Goal: Information Seeking & Learning: Learn about a topic

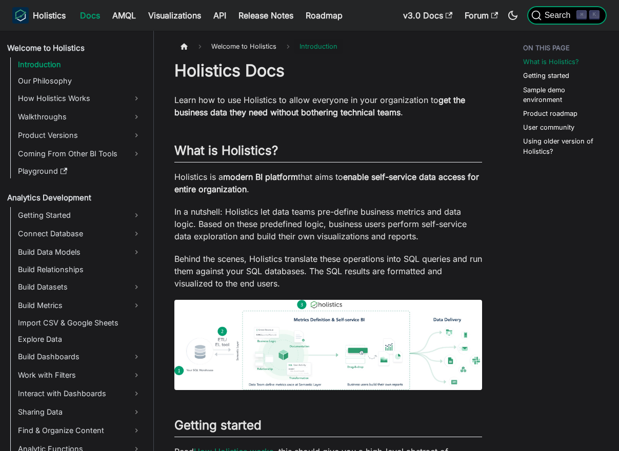
click at [562, 15] on span "Search" at bounding box center [558, 15] width 35 height 9
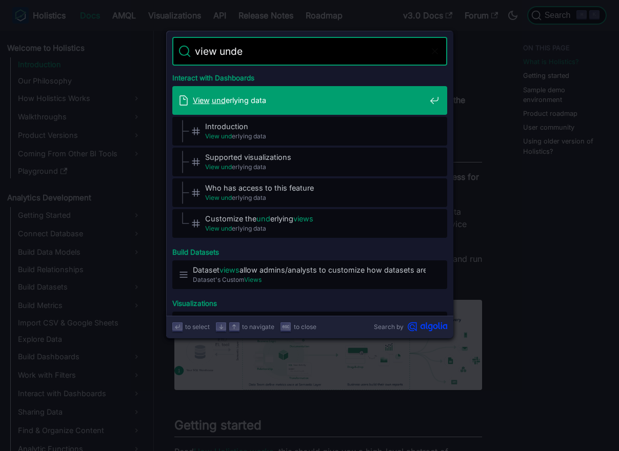
type input "view under"
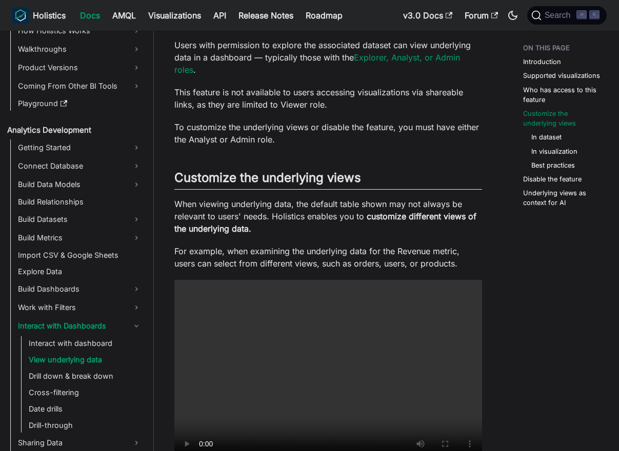
scroll to position [638, 0]
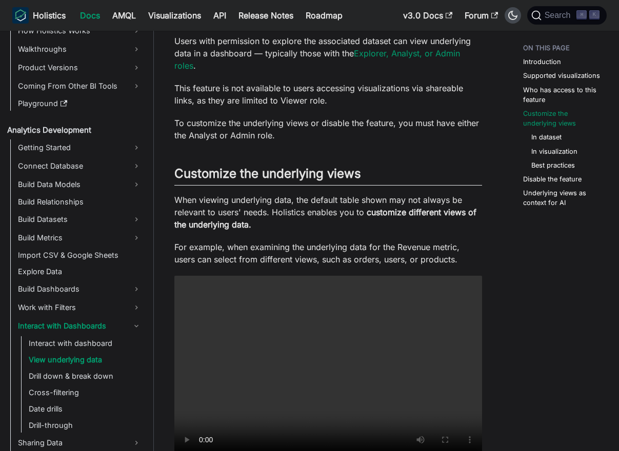
click at [510, 18] on icon "Switch between dark and light mode (currently dark mode)" at bounding box center [512, 15] width 9 height 9
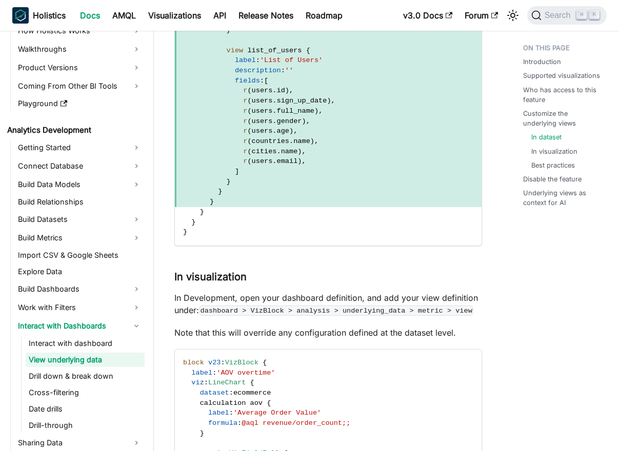
scroll to position [1468, 0]
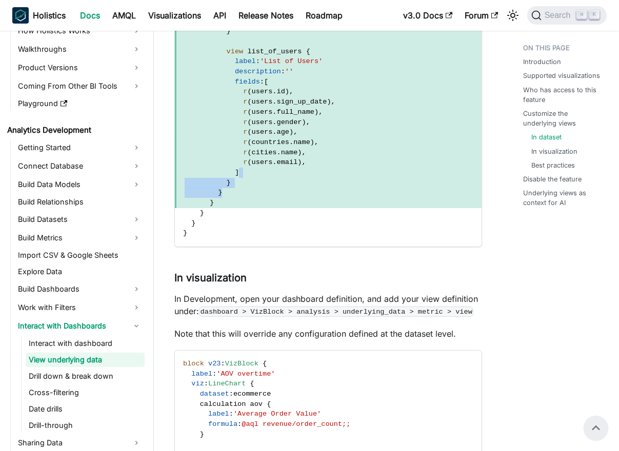
drag, startPoint x: 288, startPoint y: 173, endPoint x: 305, endPoint y: 194, distance: 27.0
click at [305, 194] on code "Dataset ecommerce { models : [ users , orders ] relationships : [ relationship …" at bounding box center [328, 0] width 307 height 491
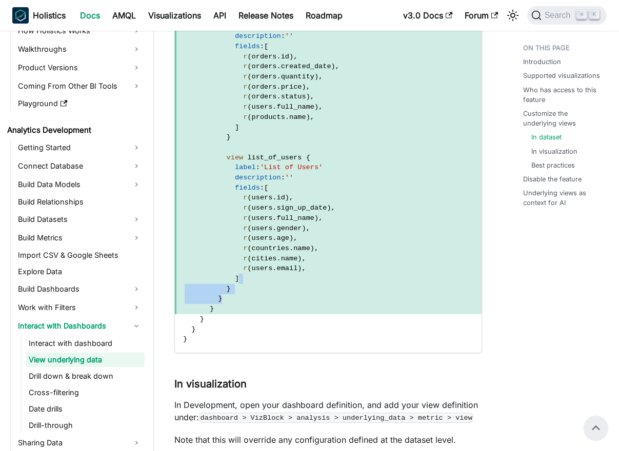
scroll to position [1282, 0]
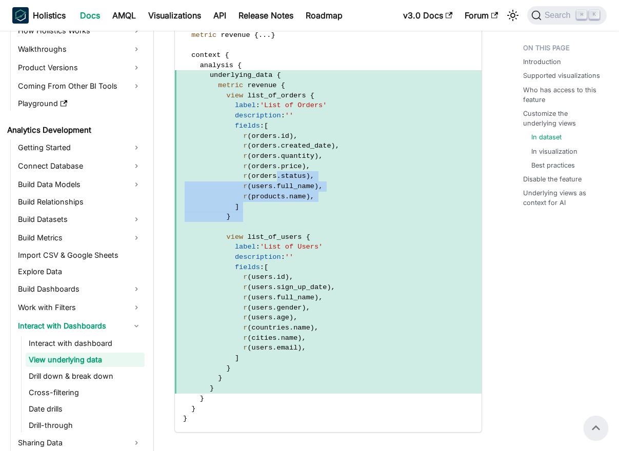
drag, startPoint x: 279, startPoint y: 179, endPoint x: 307, endPoint y: 230, distance: 58.1
click at [307, 230] on code "Dataset ecommerce { models : [ users , orders ] relationships : [ relationship …" at bounding box center [328, 186] width 307 height 491
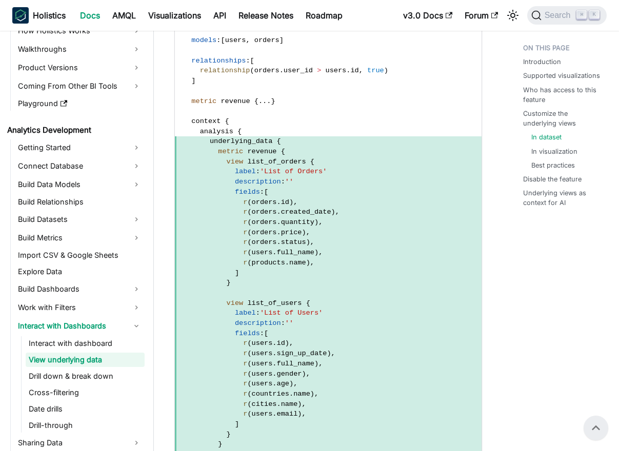
click at [251, 166] on span "view list_of_orders {" at bounding box center [328, 162] width 307 height 10
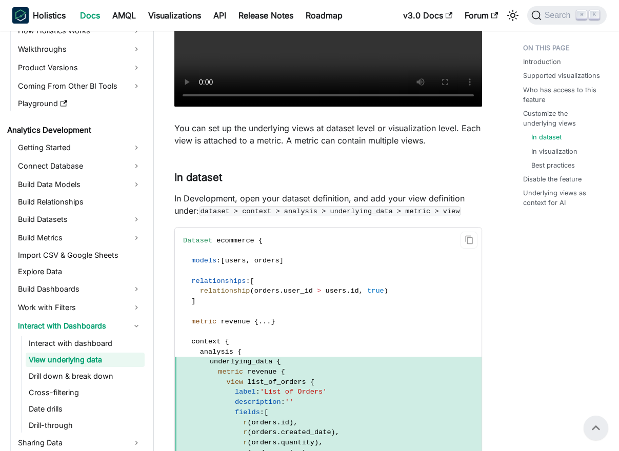
scroll to position [994, 0]
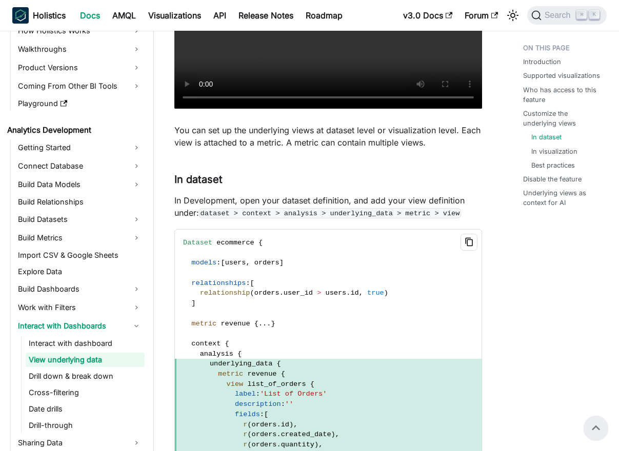
click at [470, 247] on icon "Copy code to clipboard" at bounding box center [469, 241] width 9 height 9
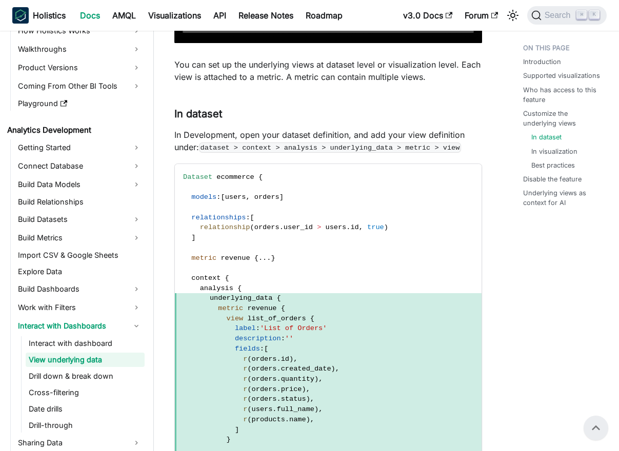
scroll to position [1013, 0]
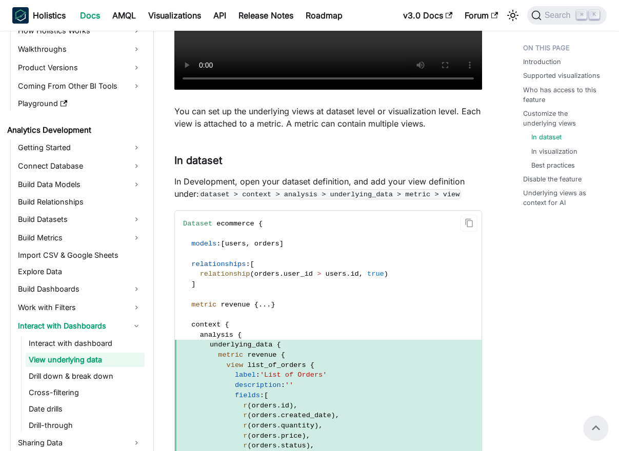
click at [295, 257] on code "Dataset ecommerce { models : [ users , orders ] relationships : [ relationship …" at bounding box center [328, 456] width 307 height 491
click at [269, 279] on code "Dataset ecommerce { models : [ users , orders ] relationships : [ relationship …" at bounding box center [328, 456] width 307 height 491
click at [277, 277] on span "orders" at bounding box center [266, 274] width 25 height 8
drag, startPoint x: 283, startPoint y: 275, endPoint x: 407, endPoint y: 286, distance: 124.5
click at [407, 286] on code "Dataset ecommerce { models : [ users , orders ] relationships : [ relationship …" at bounding box center [328, 456] width 307 height 491
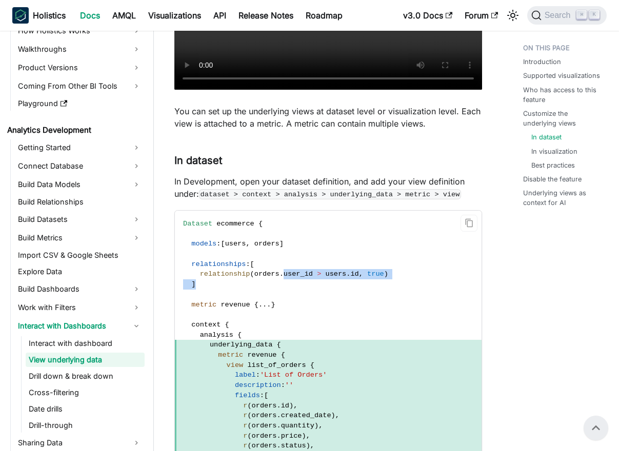
click at [407, 286] on code "Dataset ecommerce { models : [ users , orders ] relationships : [ relationship …" at bounding box center [328, 456] width 307 height 491
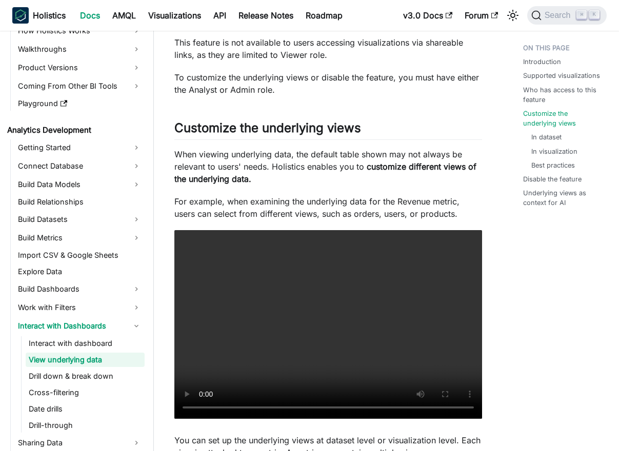
scroll to position [684, 0]
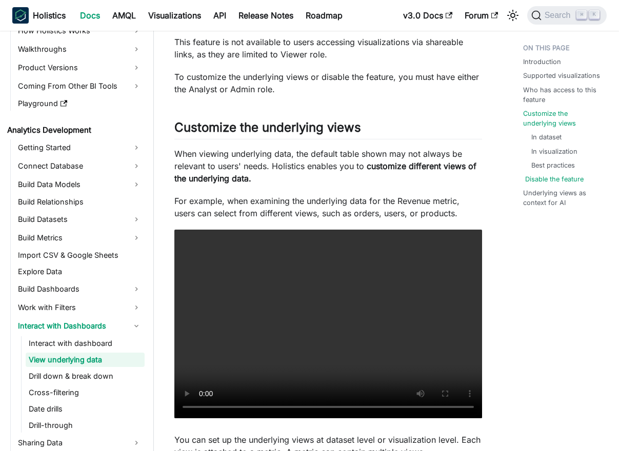
click at [552, 180] on link "Disable the feature" at bounding box center [554, 179] width 58 height 10
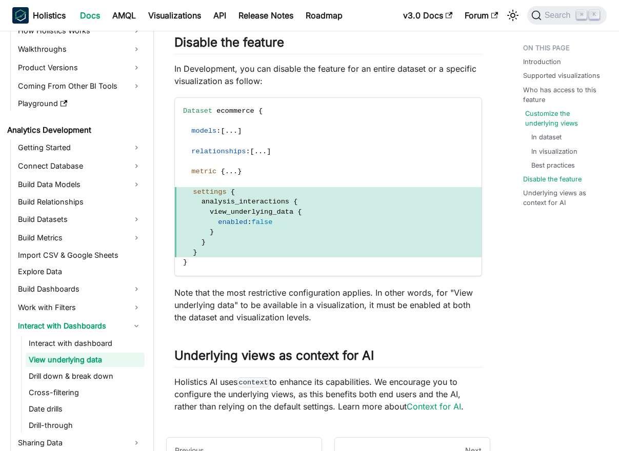
click at [550, 117] on link "Customize the underlying views" at bounding box center [564, 118] width 79 height 19
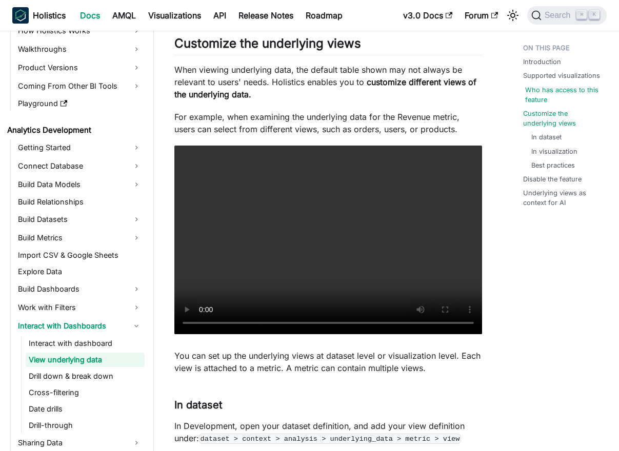
click at [546, 94] on link "Who has access to this feature" at bounding box center [564, 94] width 79 height 19
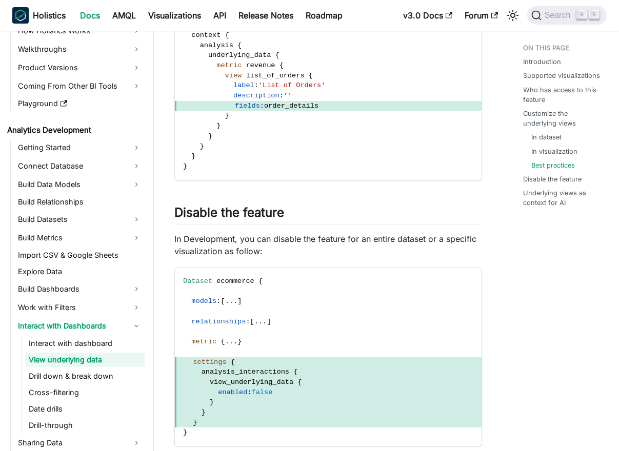
scroll to position [2612, 0]
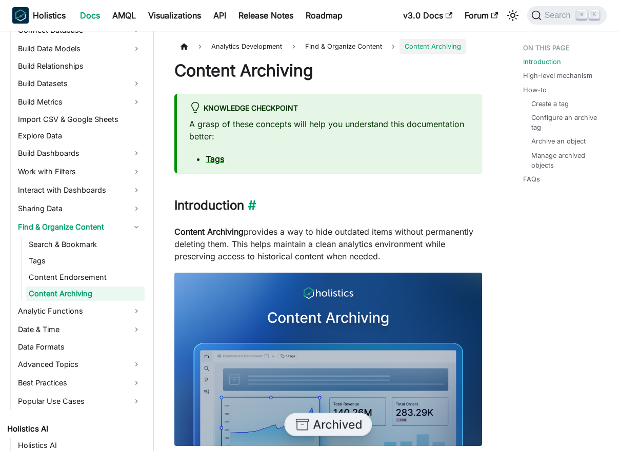
click at [477, 212] on h2 "Introduction ​" at bounding box center [328, 207] width 308 height 19
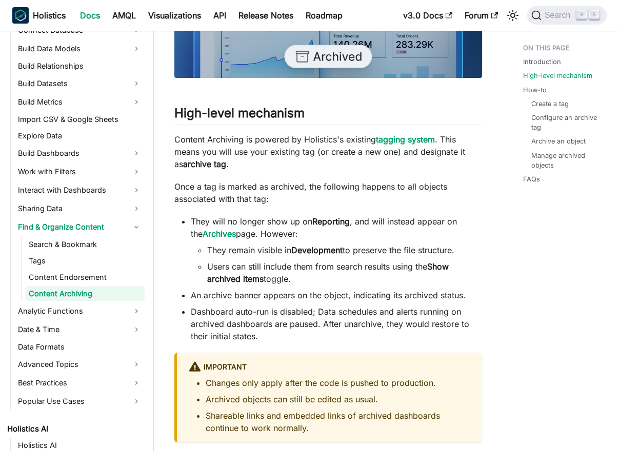
scroll to position [369, 0]
click at [203, 231] on strong "Archives" at bounding box center [219, 233] width 33 height 10
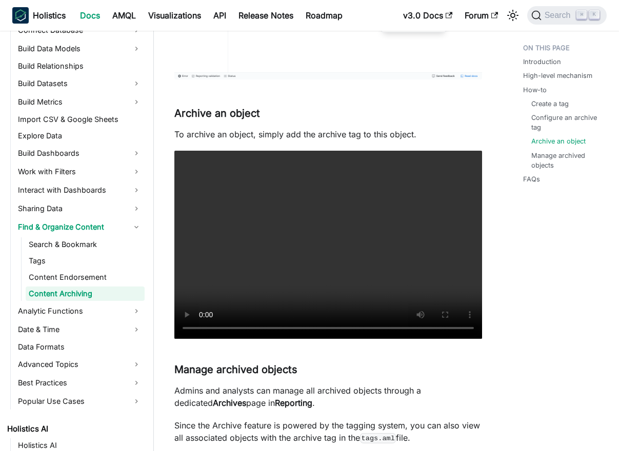
scroll to position [1125, 0]
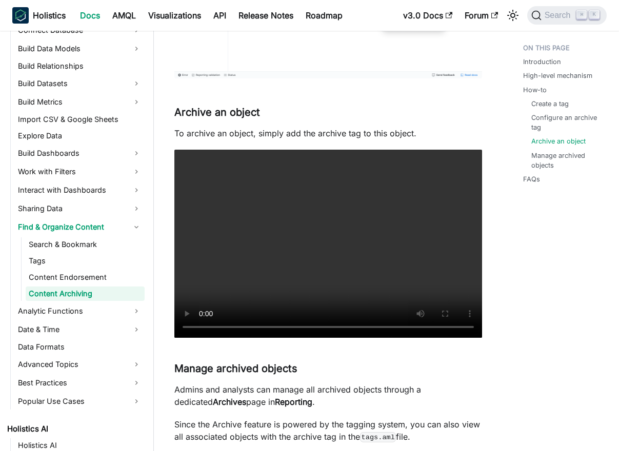
click at [410, 97] on div "Content Archiving knowledge checkpoint A grasp of these concepts will help you …" at bounding box center [328, 200] width 308 height 2529
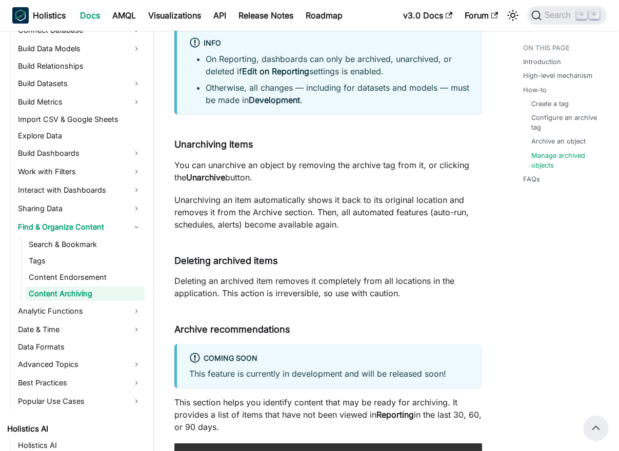
scroll to position [1601, 0]
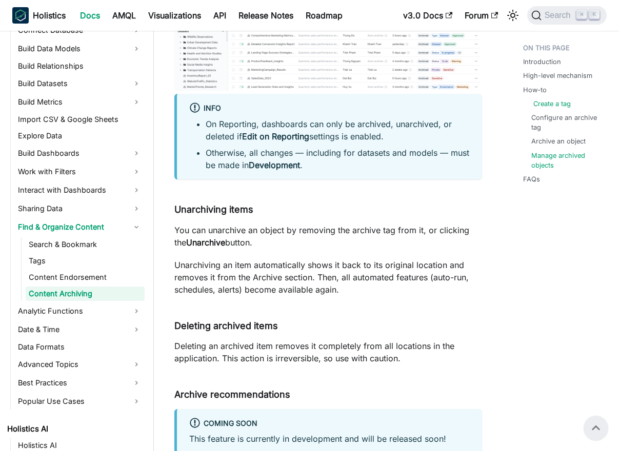
click at [554, 105] on link "Create a tag" at bounding box center [551, 104] width 37 height 10
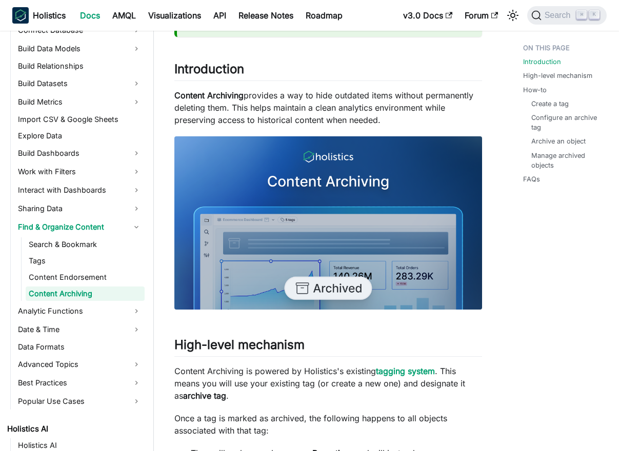
scroll to position [131, 0]
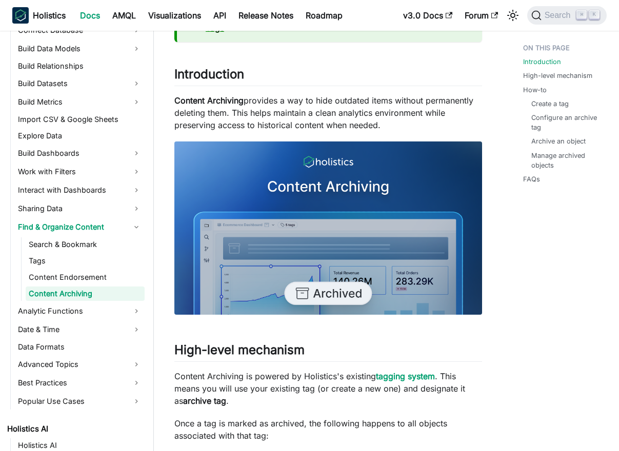
click at [395, 126] on p "Content Archiving provides a way to hide outdated items without permanently del…" at bounding box center [328, 112] width 308 height 37
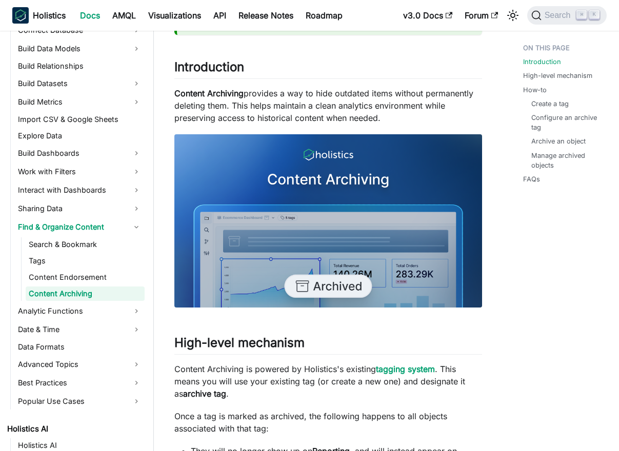
scroll to position [137, 0]
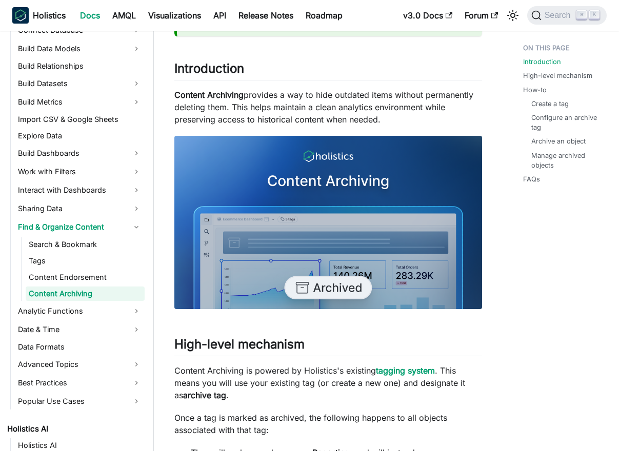
drag, startPoint x: 142, startPoint y: 263, endPoint x: 351, endPoint y: 241, distance: 210.2
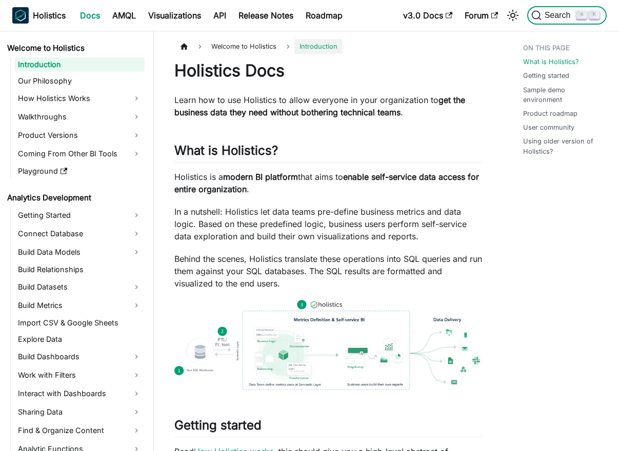
click at [557, 12] on span "Search" at bounding box center [558, 15] width 35 height 9
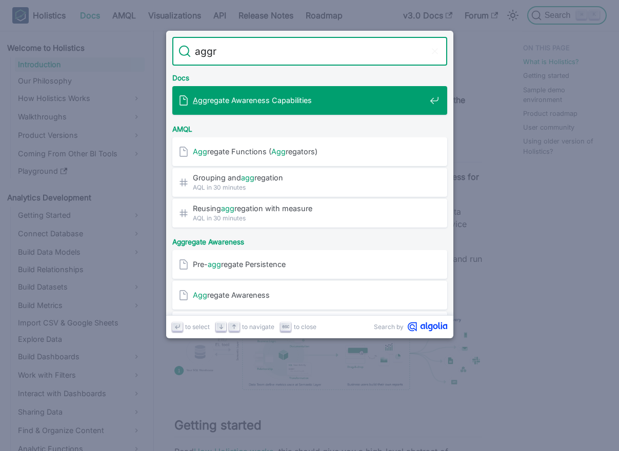
type input "aggre"
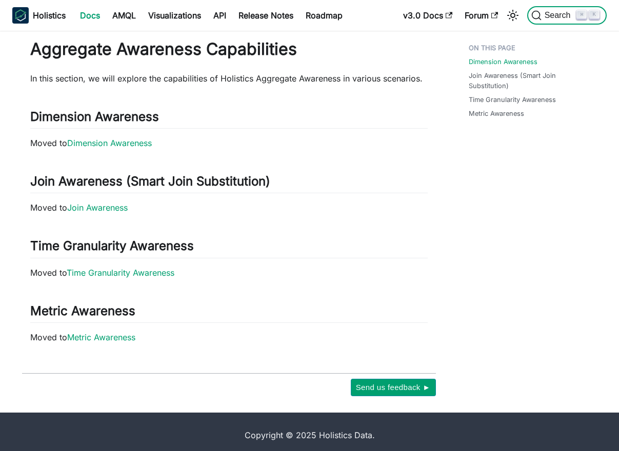
click at [545, 22] on button "Search ⌘ K" at bounding box center [566, 15] width 79 height 18
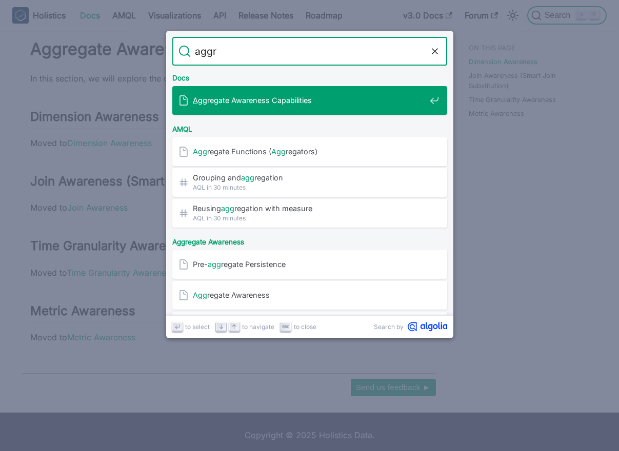
type input "aggre"
click at [321, 108] on div "Aggre gate Awareness Capabilities" at bounding box center [312, 100] width 269 height 29
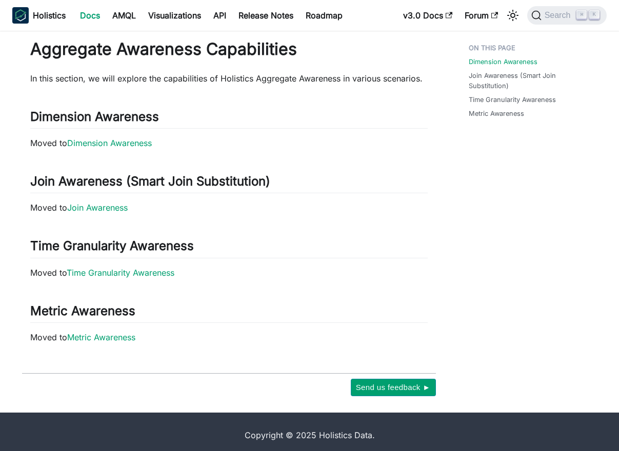
click at [559, 5] on div "Search ⌘ K" at bounding box center [564, 15] width 86 height 23
click at [552, 17] on span "Search" at bounding box center [558, 15] width 35 height 9
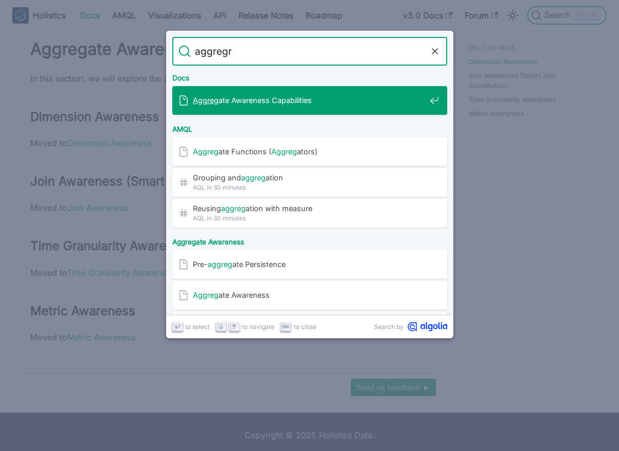
type input "aggregra"
click at [325, 105] on span "Aggrega te Awareness Capabilities" at bounding box center [309, 100] width 233 height 10
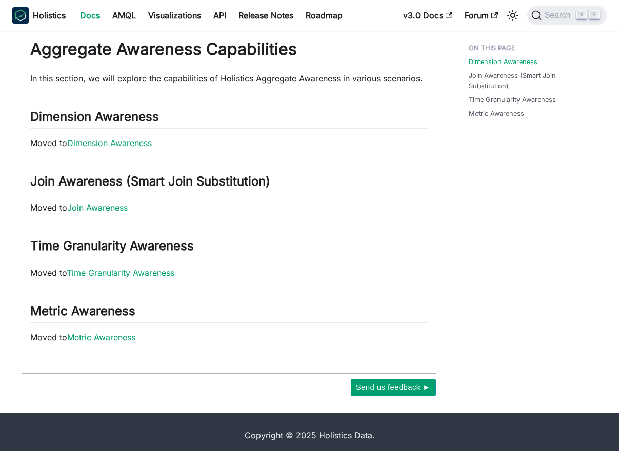
click at [87, 17] on link "Docs" at bounding box center [90, 15] width 32 height 16
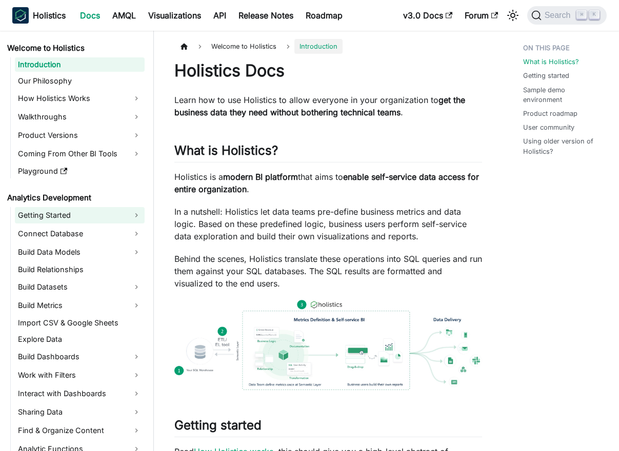
scroll to position [67, 0]
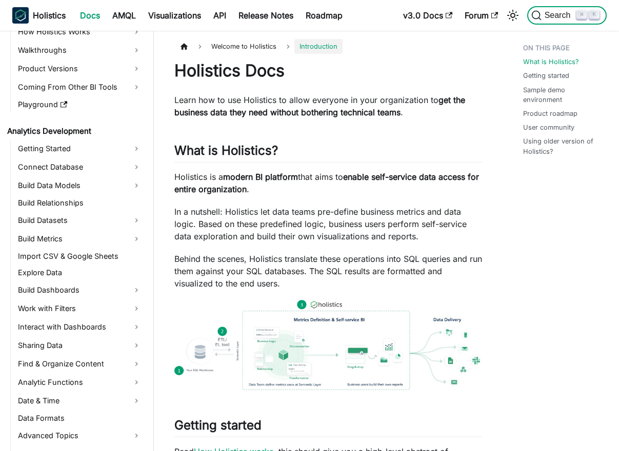
click at [566, 19] on span "Search" at bounding box center [558, 15] width 35 height 9
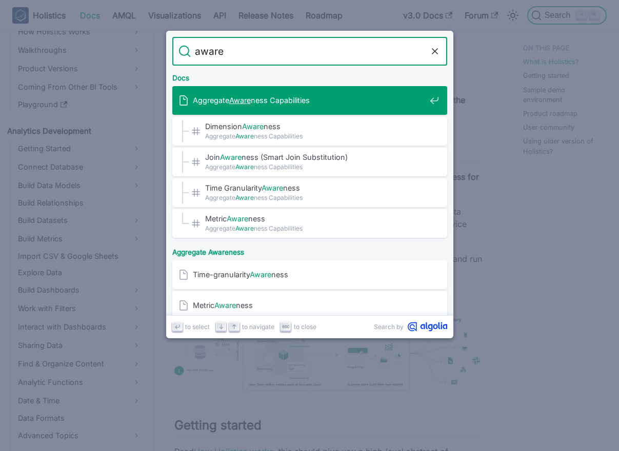
type input "awaren"
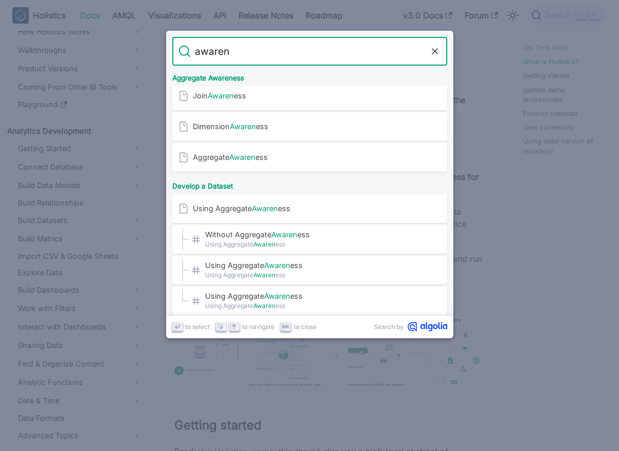
scroll to position [255, 0]
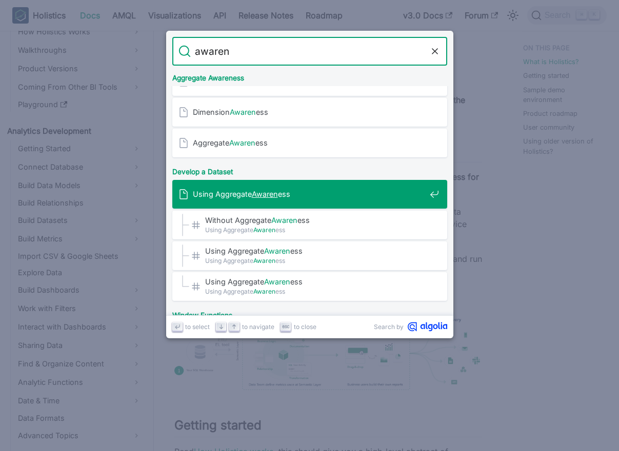
click at [307, 198] on span "Using Aggregate Awaren ess" at bounding box center [309, 194] width 233 height 10
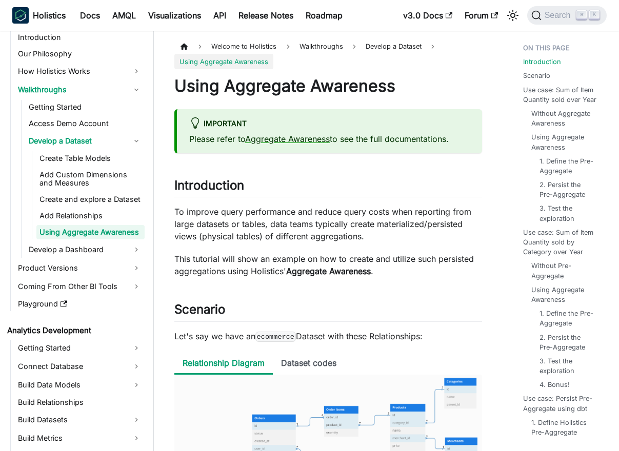
scroll to position [27, 0]
click at [292, 141] on link "Aggregate Awareness" at bounding box center [287, 139] width 85 height 10
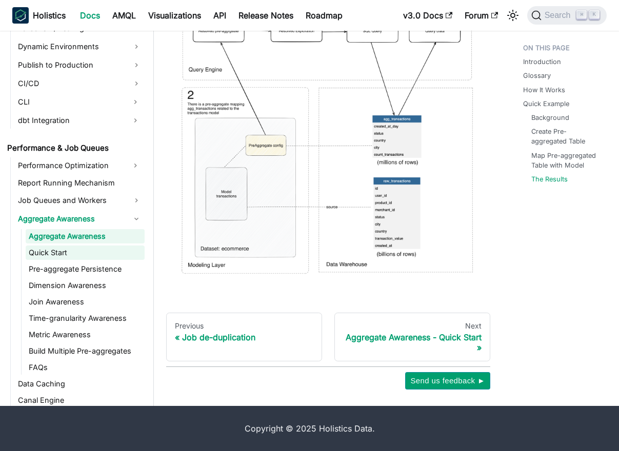
scroll to position [950, 0]
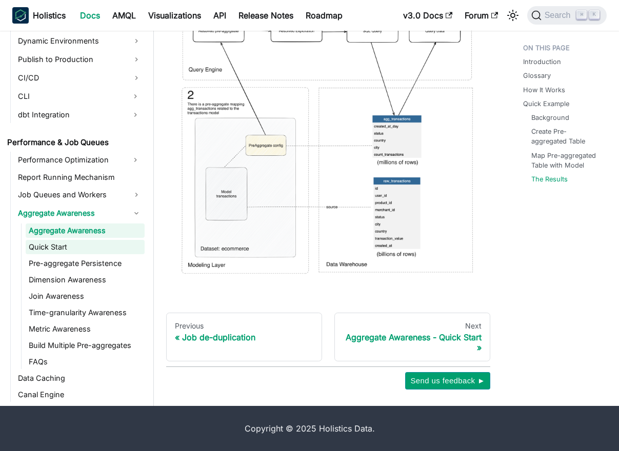
click at [106, 245] on link "Quick Start" at bounding box center [85, 247] width 119 height 14
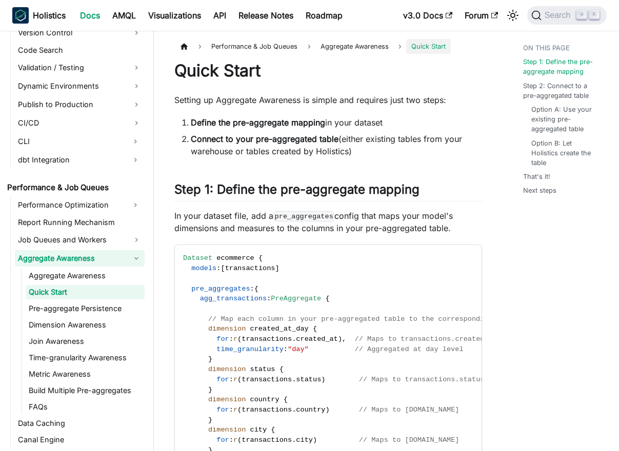
click at [96, 257] on link "Aggregate Awareness" at bounding box center [80, 258] width 130 height 16
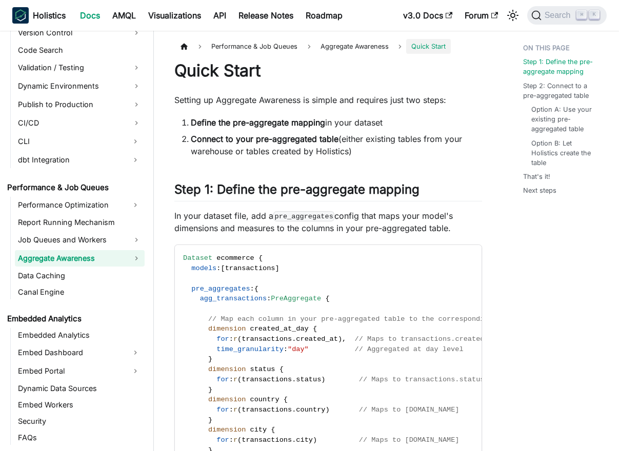
click at [96, 255] on link "Aggregate Awareness" at bounding box center [80, 258] width 130 height 16
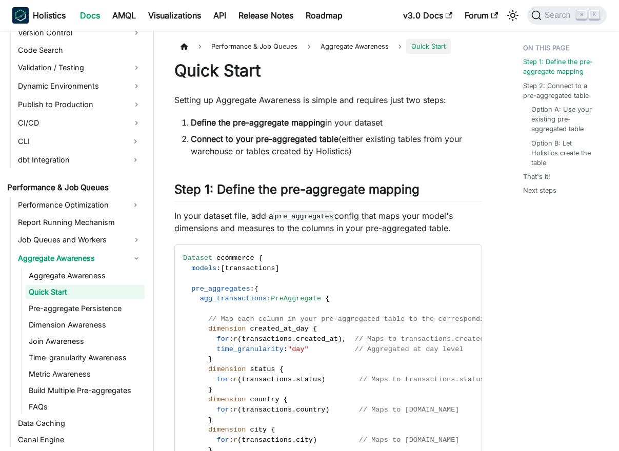
click at [96, 267] on li "Aggregate Awareness Aggregate Awareness Quick Start Pre-aggregate Persistence D…" at bounding box center [80, 332] width 130 height 164
click at [96, 278] on link "Aggregate Awareness" at bounding box center [85, 276] width 119 height 14
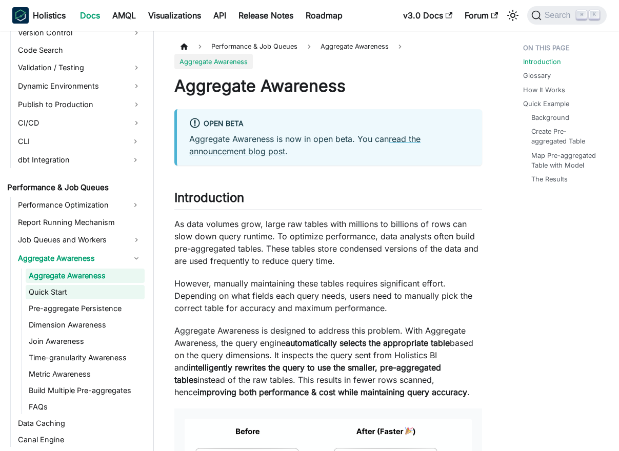
click at [98, 289] on link "Quick Start" at bounding box center [85, 292] width 119 height 14
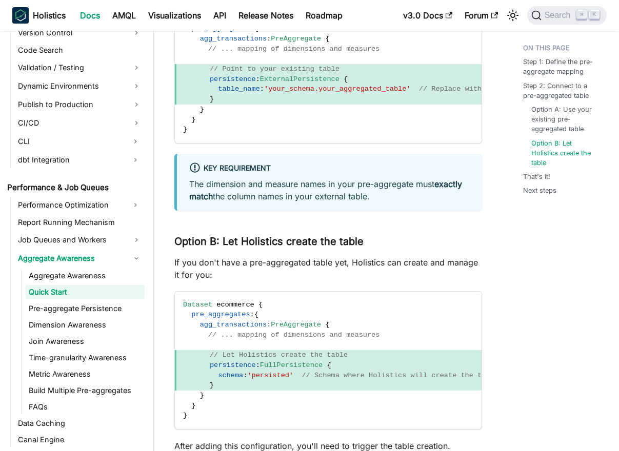
scroll to position [1109, 0]
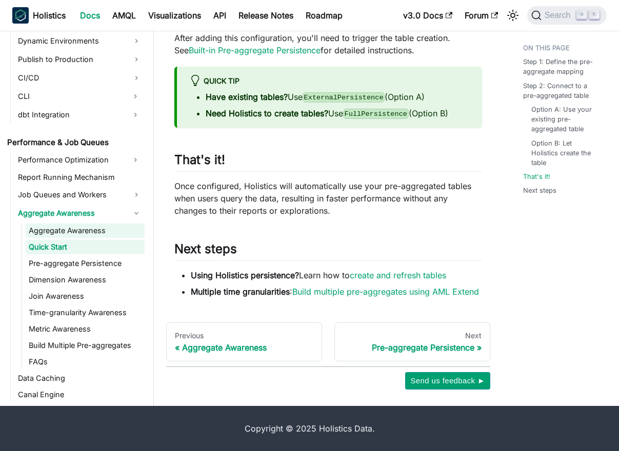
click at [78, 233] on link "Aggregate Awareness" at bounding box center [85, 231] width 119 height 14
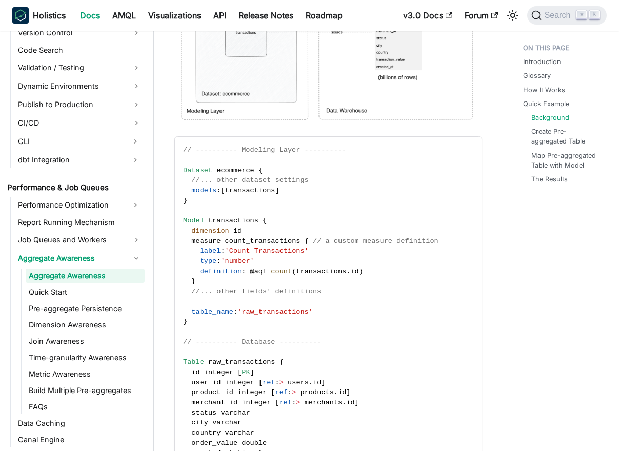
scroll to position [2392, 0]
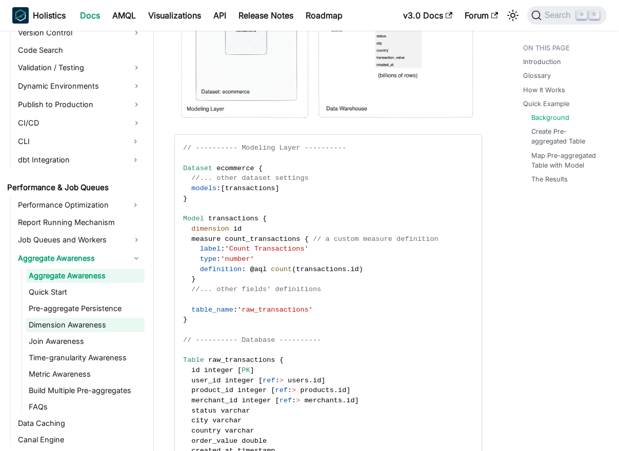
click at [84, 329] on link "Dimension Awareness" at bounding box center [85, 325] width 119 height 14
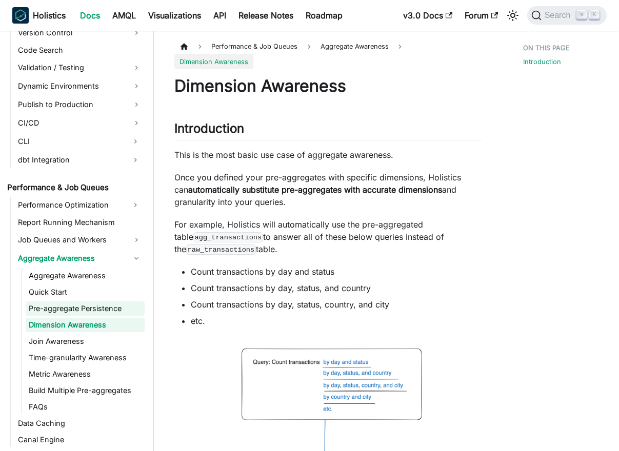
click at [96, 314] on link "Pre-aggregate Persistence" at bounding box center [85, 308] width 119 height 14
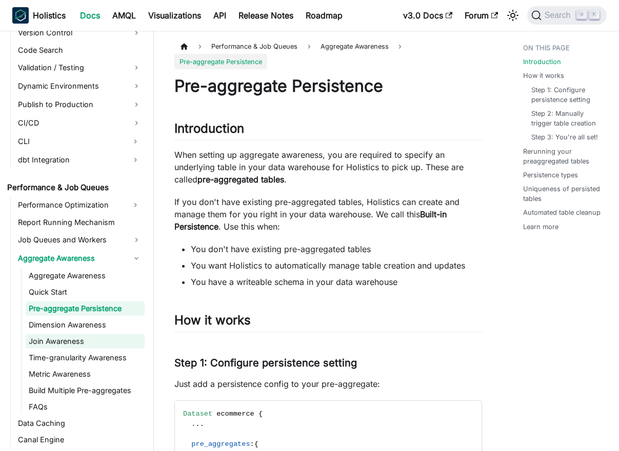
click at [97, 335] on link "Join Awareness" at bounding box center [85, 341] width 119 height 14
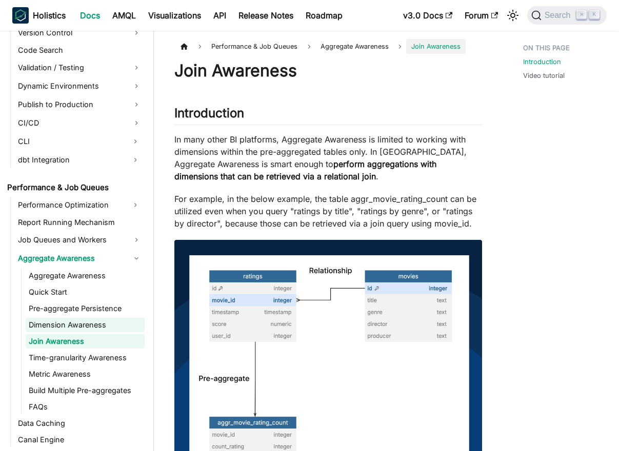
click at [99, 321] on link "Dimension Awareness" at bounding box center [85, 325] width 119 height 14
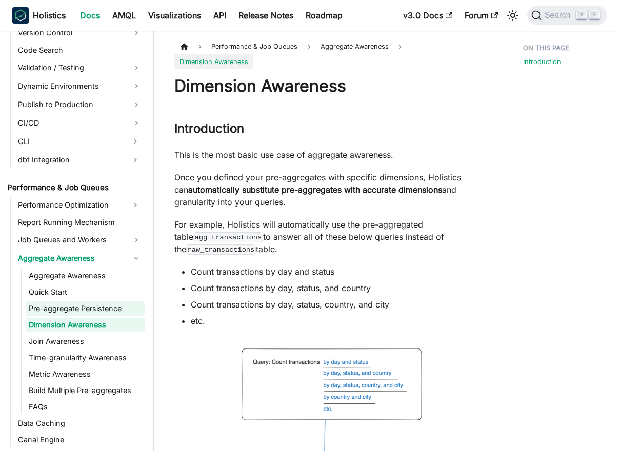
click at [102, 315] on link "Pre-aggregate Persistence" at bounding box center [85, 308] width 119 height 14
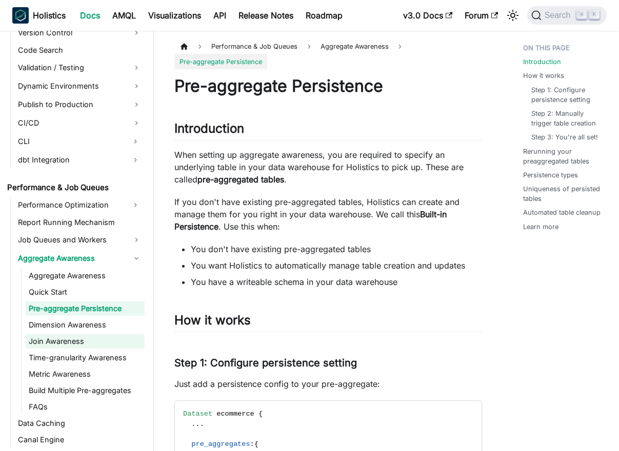
click at [98, 344] on link "Join Awareness" at bounding box center [85, 341] width 119 height 14
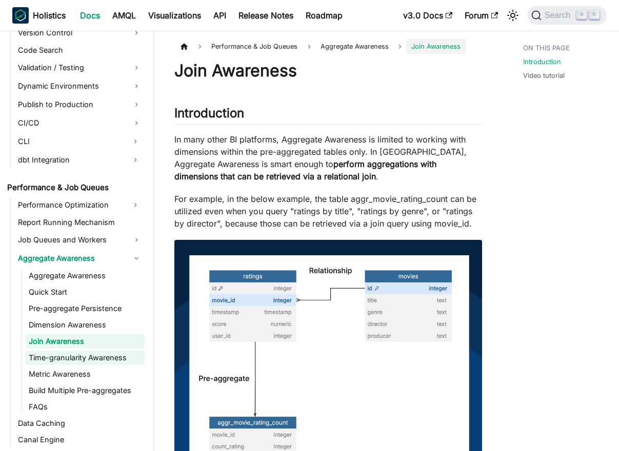
click at [99, 354] on link "Time-granularity Awareness" at bounding box center [85, 358] width 119 height 14
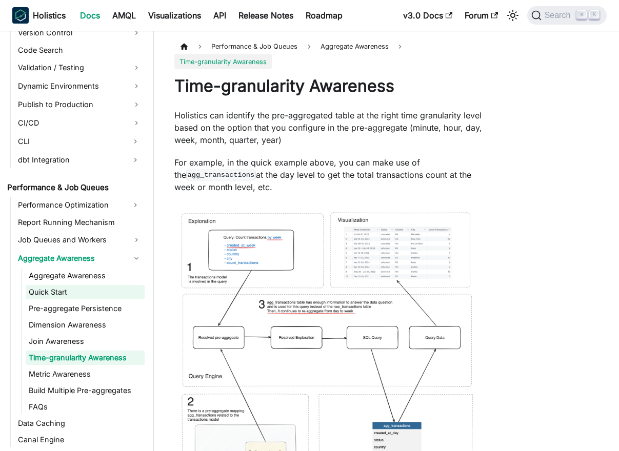
click at [86, 296] on link "Quick Start" at bounding box center [85, 292] width 119 height 14
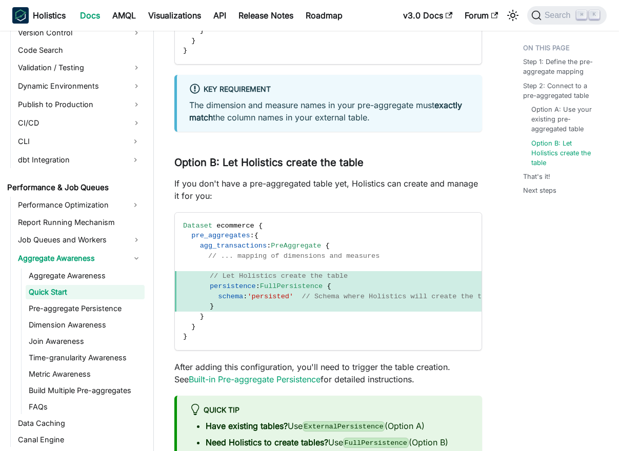
scroll to position [767, 0]
click at [103, 276] on link "Aggregate Awareness" at bounding box center [85, 276] width 119 height 14
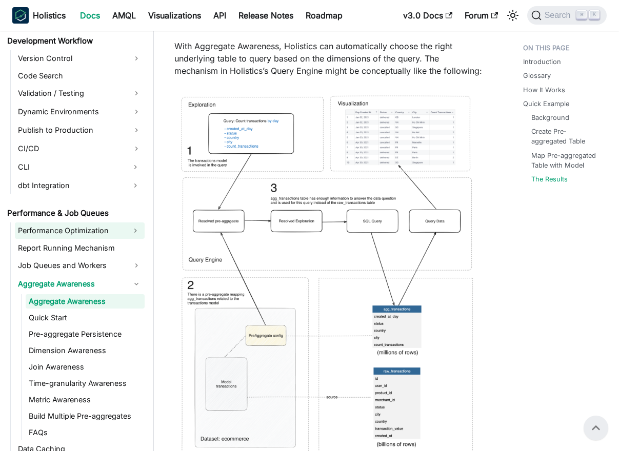
scroll to position [931, 0]
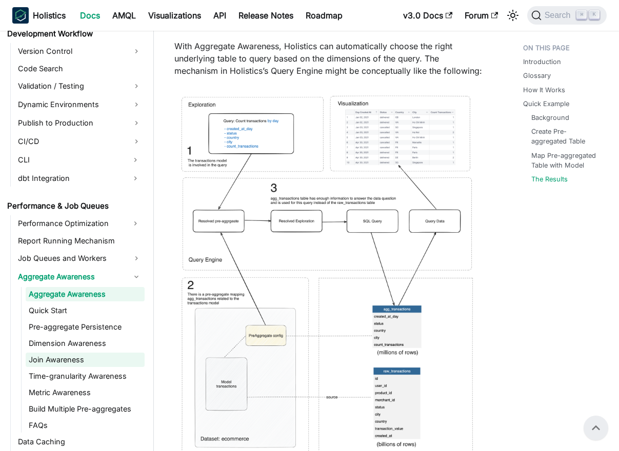
click at [100, 358] on link "Join Awareness" at bounding box center [85, 360] width 119 height 14
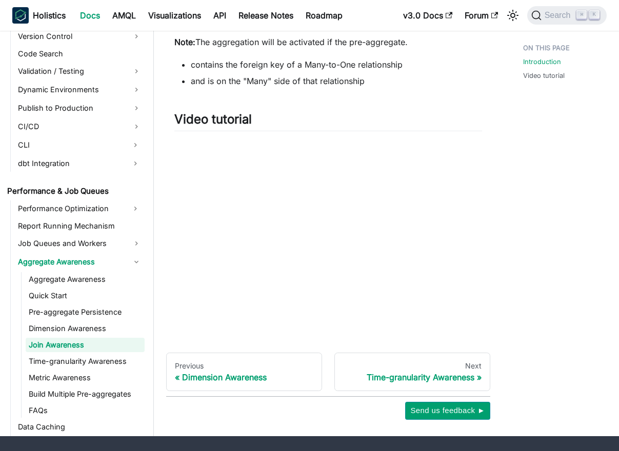
scroll to position [817, 0]
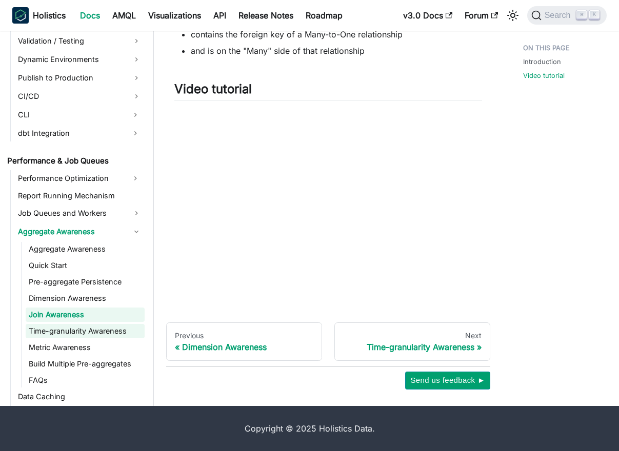
click at [103, 334] on link "Time-granularity Awareness" at bounding box center [85, 331] width 119 height 14
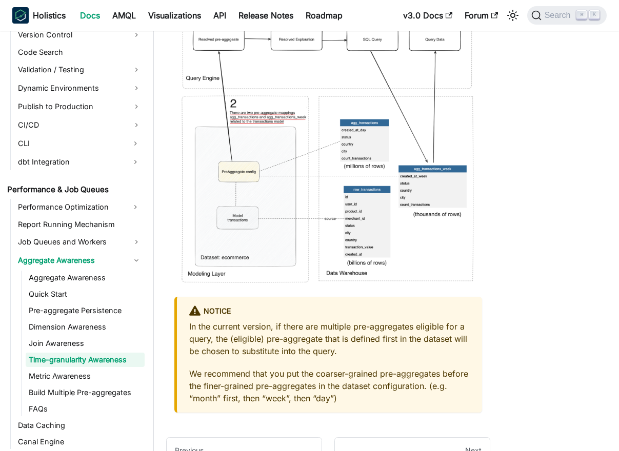
scroll to position [1677, 0]
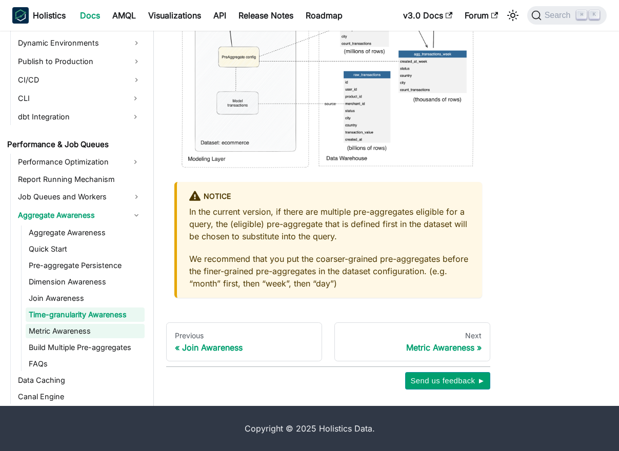
click at [92, 330] on link "Metric Awareness" at bounding box center [85, 331] width 119 height 14
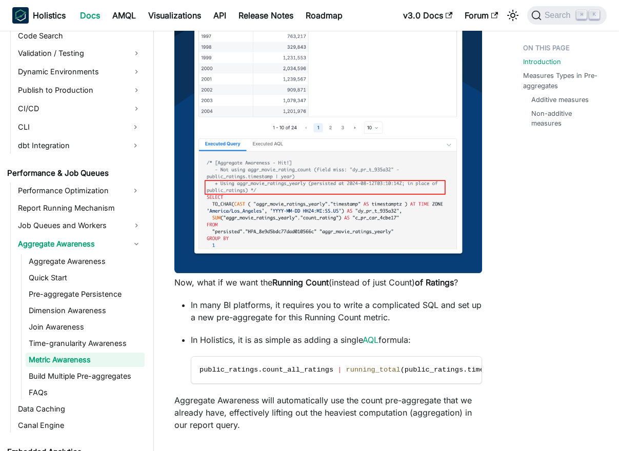
scroll to position [218, 0]
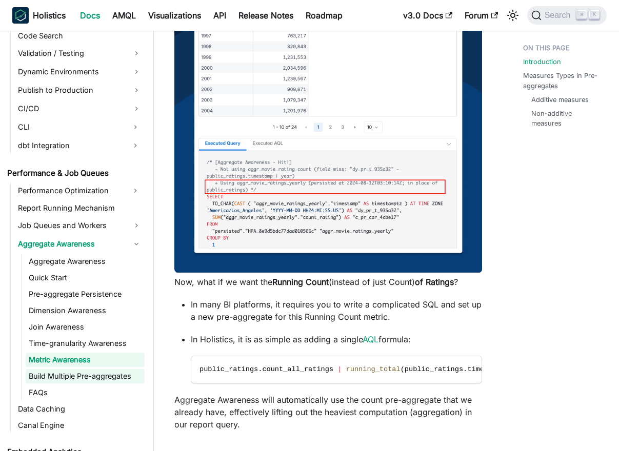
click at [81, 378] on link "Build Multiple Pre-aggregates" at bounding box center [85, 376] width 119 height 14
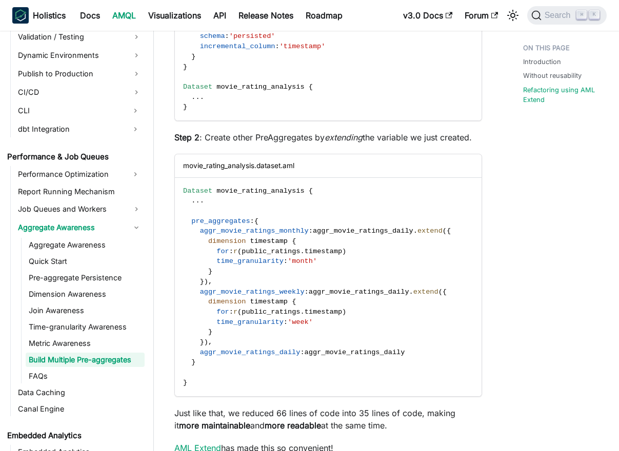
scroll to position [2056, 0]
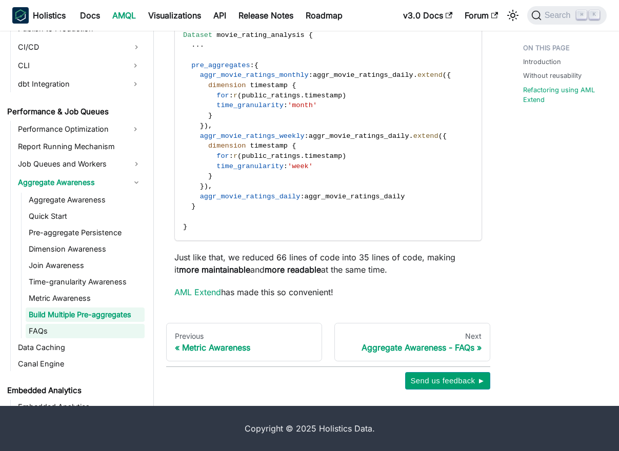
click at [107, 332] on link "FAQs" at bounding box center [85, 331] width 119 height 14
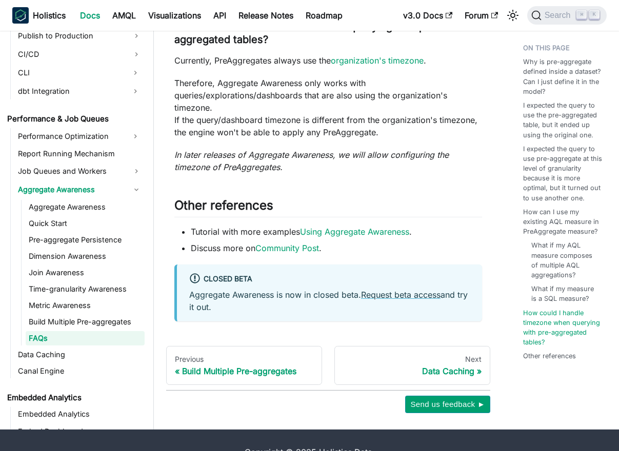
scroll to position [2281, 0]
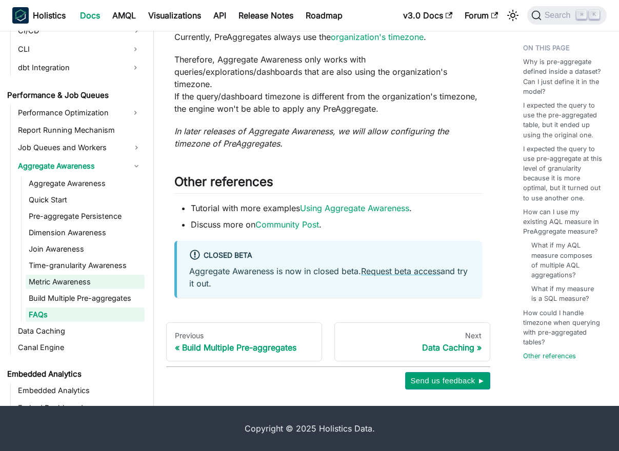
click at [75, 276] on link "Metric Awareness" at bounding box center [85, 282] width 119 height 14
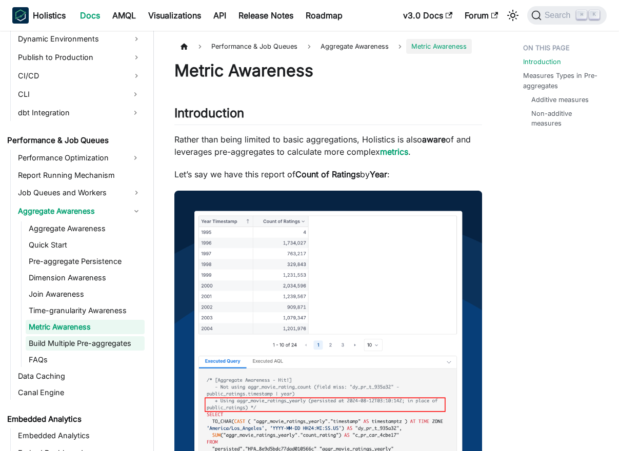
click at [105, 345] on link "Build Multiple Pre-aggregates" at bounding box center [85, 343] width 119 height 14
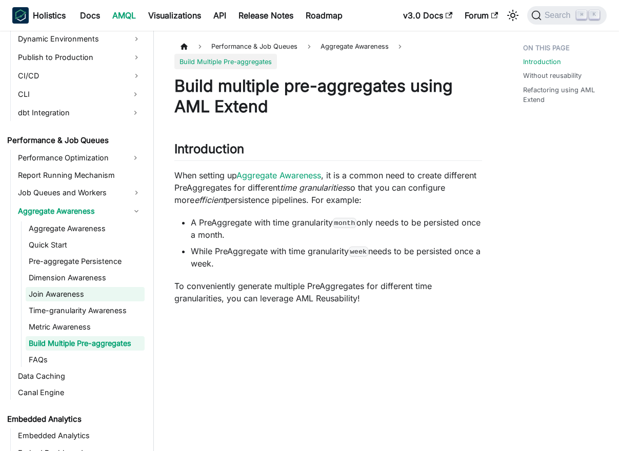
click at [85, 293] on link "Join Awareness" at bounding box center [85, 294] width 119 height 14
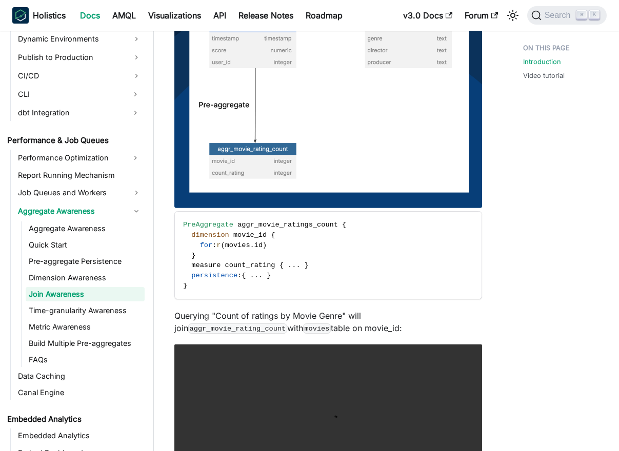
scroll to position [278, 0]
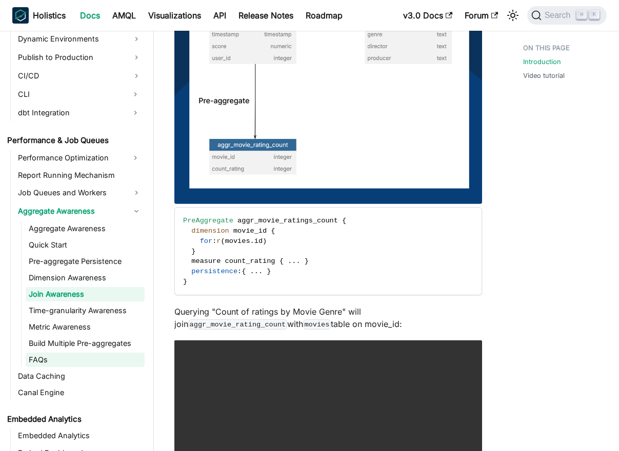
click at [87, 356] on link "FAQs" at bounding box center [85, 360] width 119 height 14
